Goal: Task Accomplishment & Management: Complete application form

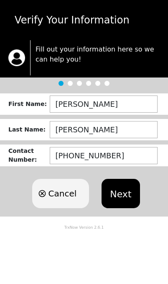
click at [124, 193] on button "Next" at bounding box center [121, 193] width 38 height 29
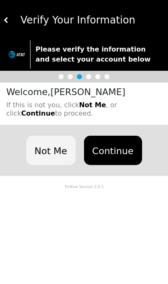
click at [115, 150] on button "Continue" at bounding box center [113, 149] width 58 height 29
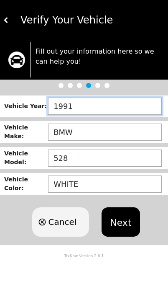
click at [108, 108] on input "1991" at bounding box center [105, 105] width 114 height 17
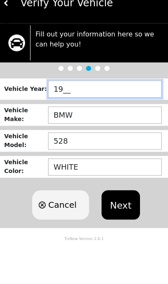
type input "1___"
type input "3___"
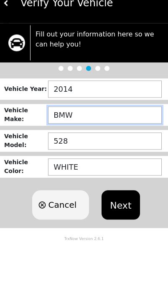
click at [97, 123] on input "BMW" at bounding box center [105, 131] width 114 height 17
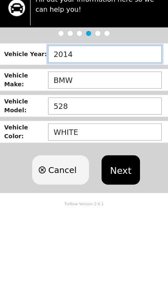
click at [118, 97] on input "2014" at bounding box center [105, 105] width 114 height 17
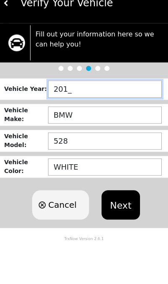
type input "2017"
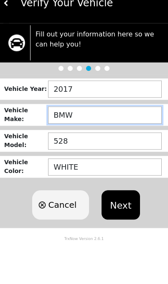
click at [102, 123] on input "BMW" at bounding box center [105, 131] width 114 height 17
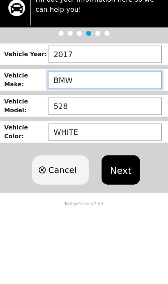
click at [119, 207] on button "Next" at bounding box center [121, 221] width 38 height 29
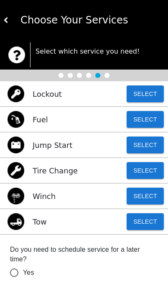
click at [9, 20] on img at bounding box center [6, 20] width 6 height 6
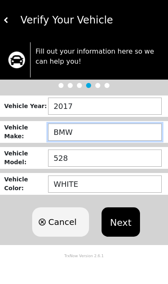
click at [98, 131] on input "BMW" at bounding box center [105, 131] width 114 height 17
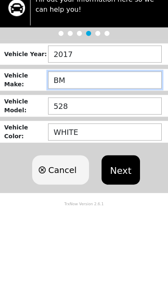
type input "B"
type input "TOYOTA"
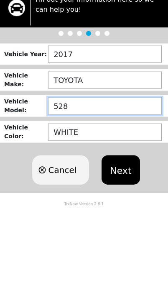
click at [130, 149] on input "528" at bounding box center [105, 157] width 114 height 17
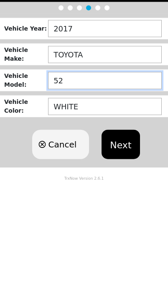
type input "5"
type input "CAMRY"
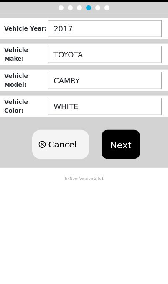
click at [128, 207] on button "Next" at bounding box center [121, 221] width 38 height 29
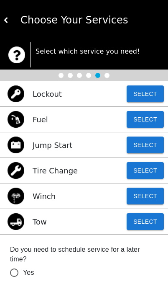
click at [147, 176] on button "Select" at bounding box center [145, 170] width 37 height 17
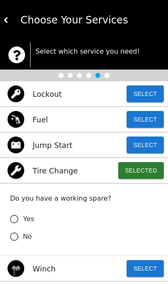
click at [22, 216] on input "Yes" at bounding box center [14, 219] width 18 height 18
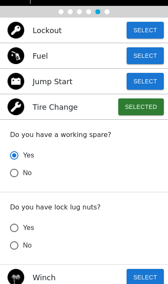
click at [15, 240] on input "No" at bounding box center [14, 245] width 18 height 18
radio input "true"
radio input "false"
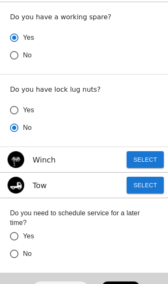
scroll to position [181, 0]
click at [17, 257] on input "No" at bounding box center [14, 254] width 18 height 18
radio input "false"
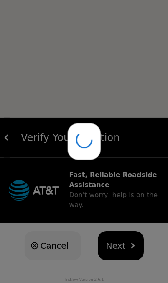
scroll to position [0, 0]
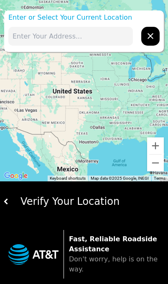
click at [104, 41] on input "text" at bounding box center [70, 36] width 125 height 19
type input "575S"
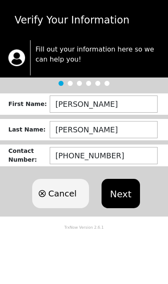
click at [128, 194] on button "Next" at bounding box center [121, 193] width 38 height 29
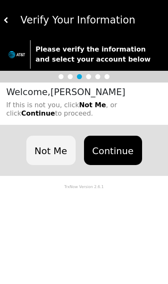
click at [125, 155] on button "Continue" at bounding box center [113, 149] width 58 height 29
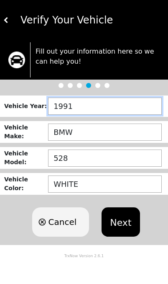
click at [117, 109] on input "1991" at bounding box center [105, 105] width 114 height 17
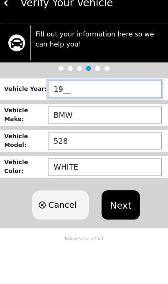
type input "1___"
type input "2017"
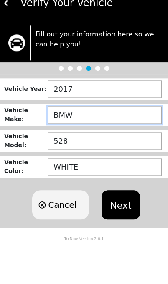
click at [129, 123] on input "BMW" at bounding box center [105, 131] width 114 height 17
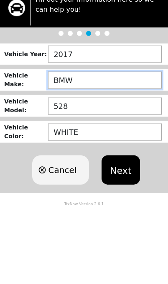
click at [119, 207] on button "Next" at bounding box center [121, 221] width 38 height 29
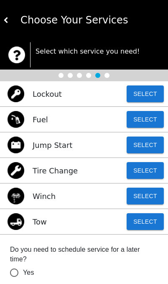
click at [7, 18] on img at bounding box center [6, 20] width 6 height 6
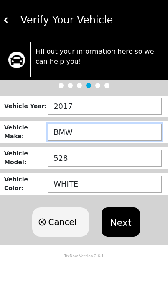
click at [100, 130] on input "BMW" at bounding box center [105, 131] width 114 height 17
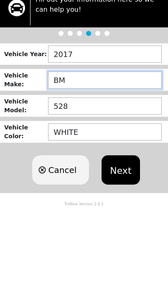
type input "B"
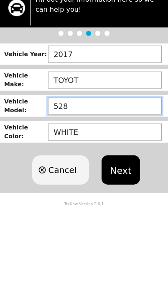
click at [128, 149] on input "528" at bounding box center [105, 157] width 114 height 17
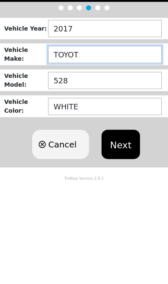
click at [136, 123] on input "TOYOT" at bounding box center [105, 131] width 114 height 17
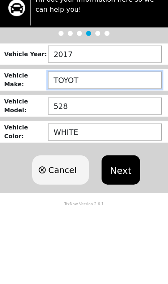
type input "TOYOTA"
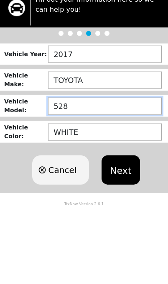
click at [125, 149] on input "528" at bounding box center [105, 157] width 114 height 17
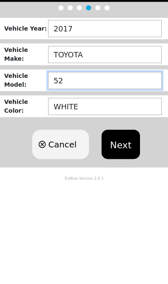
type input "5"
type input "CAMRY"
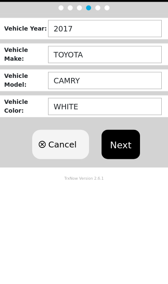
click at [122, 207] on button "Next" at bounding box center [121, 221] width 38 height 29
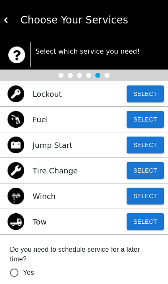
click at [146, 168] on button "Select" at bounding box center [145, 170] width 37 height 17
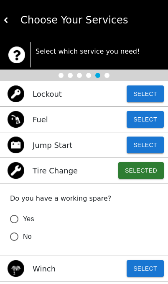
click at [28, 216] on span "Yes" at bounding box center [28, 219] width 11 height 10
click at [23, 216] on input "Yes" at bounding box center [14, 219] width 18 height 18
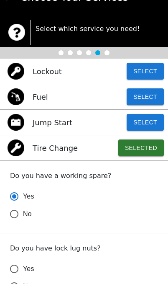
click at [17, 280] on input "No" at bounding box center [14, 286] width 18 height 18
radio input "true"
radio input "false"
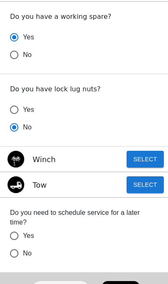
scroll to position [181, 0]
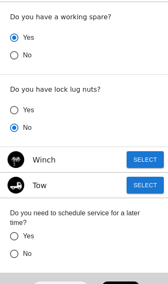
click at [13, 250] on input "No" at bounding box center [14, 254] width 18 height 18
radio input "false"
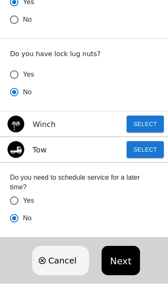
scroll to position [217, 0]
click at [122, 261] on button "Next" at bounding box center [121, 259] width 38 height 29
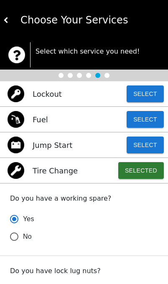
scroll to position [13, 0]
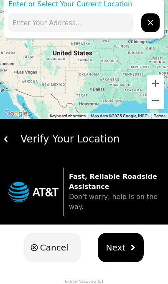
click at [115, 18] on input "text" at bounding box center [70, 22] width 125 height 19
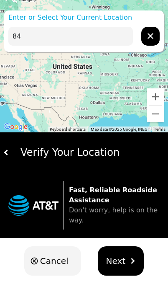
type input "8"
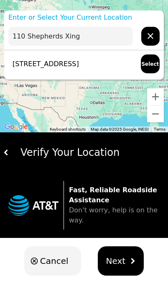
click at [93, 35] on input "110 Shepherds Xing" at bounding box center [70, 36] width 125 height 19
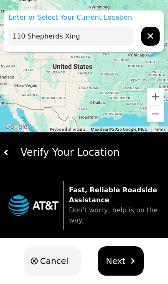
click at [100, 38] on input "110 Shepherds Xing" at bounding box center [70, 36] width 125 height 19
click at [102, 38] on input "110 Shepherds Xing" at bounding box center [70, 36] width 125 height 19
type input "1"
click at [88, 35] on input "text" at bounding box center [70, 36] width 125 height 19
paste input "[GEOGRAPHIC_DATA]"
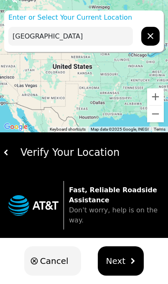
type input "[GEOGRAPHIC_DATA]"
click at [156, 37] on button "hidden" at bounding box center [150, 36] width 18 height 19
click at [105, 37] on input "text" at bounding box center [70, 36] width 125 height 19
click at [53, 41] on input "text" at bounding box center [70, 36] width 125 height 19
paste input "[GEOGRAPHIC_DATA]"
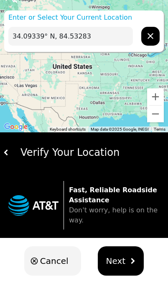
click at [48, 36] on input "34.09339° N, 84.53283" at bounding box center [70, 36] width 125 height 19
click at [103, 42] on input "34.09339N, 84.53283" at bounding box center [70, 36] width 125 height 19
type input "34.09339N, 84.53283w"
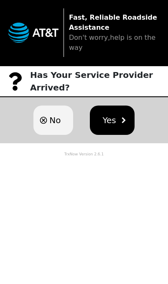
click at [54, 118] on span "No" at bounding box center [54, 120] width 11 height 13
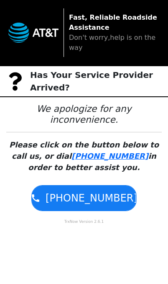
click at [107, 193] on span "[PHONE_NUMBER]" at bounding box center [92, 197] width 92 height 15
click at [24, 1] on div "Fast, Reliable Roadside Assistance Don't worry,help is on the way" at bounding box center [84, 32] width 168 height 65
click at [166, 27] on div "Fast, Reliable Roadside Assistance Don't worry,help is on the way" at bounding box center [84, 32] width 168 height 65
click at [72, 151] on link "1-855-203-1423" at bounding box center [110, 155] width 77 height 9
